Goal: Task Accomplishment & Management: Manage account settings

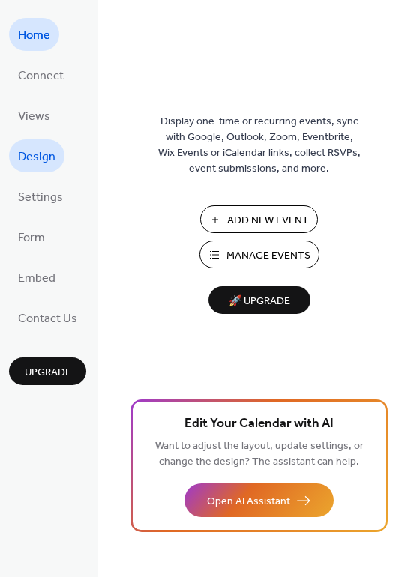
click at [37, 151] on span "Design" at bounding box center [36, 157] width 37 height 24
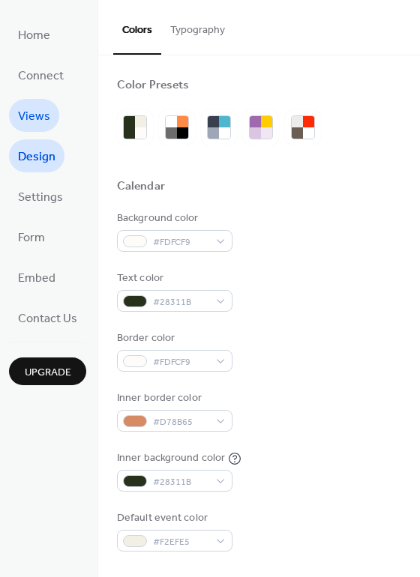
click at [40, 109] on span "Views" at bounding box center [34, 117] width 32 height 24
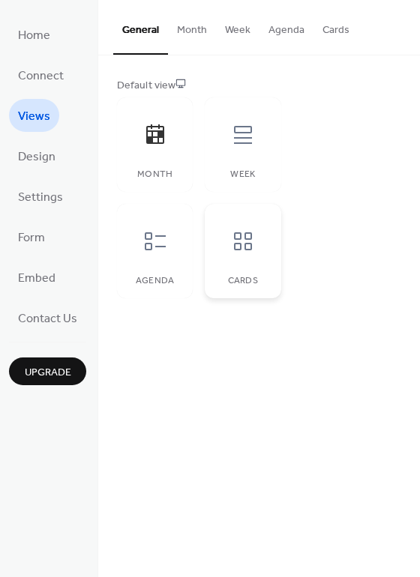
click at [255, 245] on div at bounding box center [242, 241] width 45 height 45
click at [339, 22] on button "Cards" at bounding box center [335, 26] width 45 height 53
